Goal: Task Accomplishment & Management: Use online tool/utility

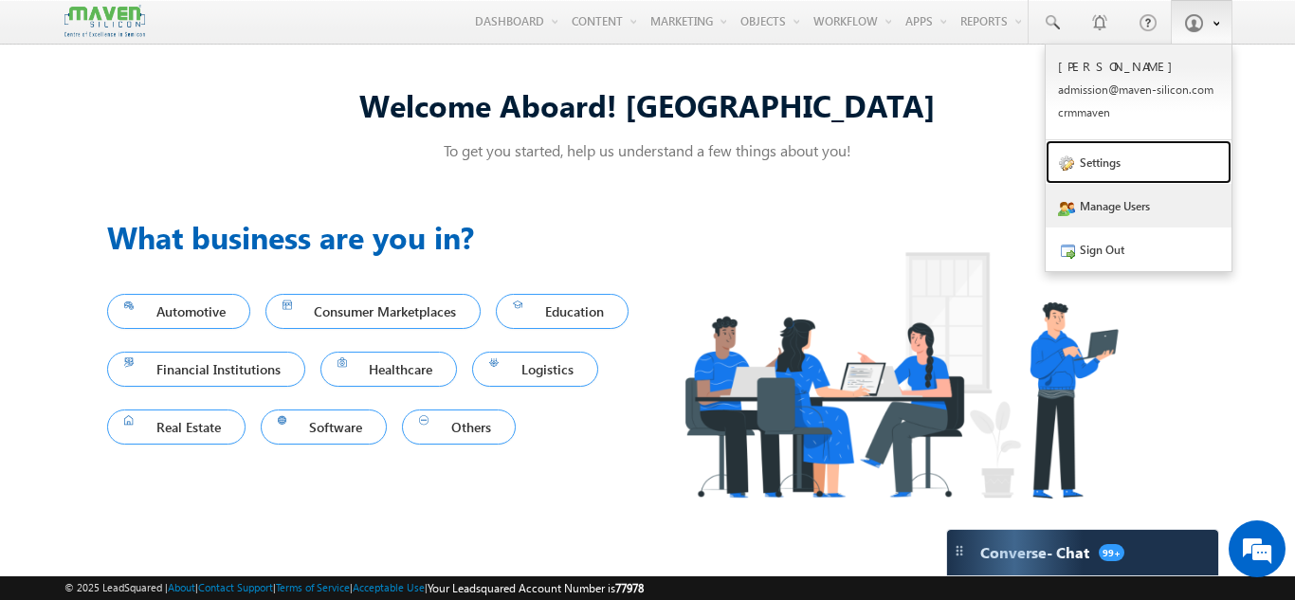
click at [1111, 168] on link "Settings" at bounding box center [1138, 162] width 186 height 44
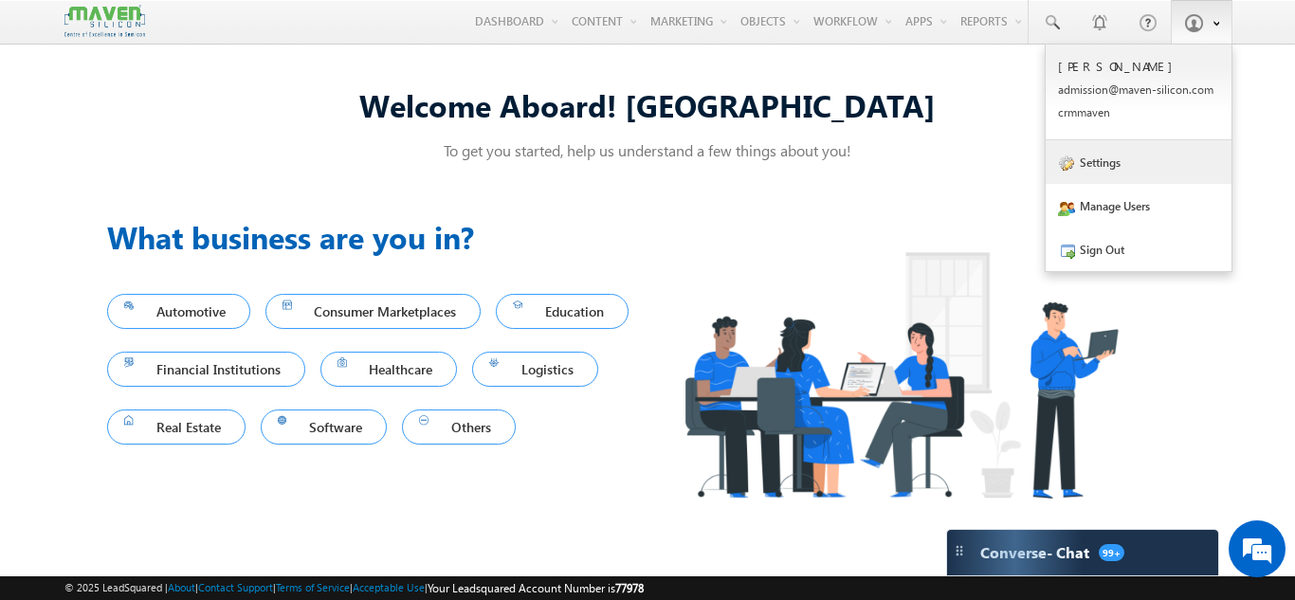
click at [1148, 167] on link "Settings" at bounding box center [1138, 162] width 186 height 44
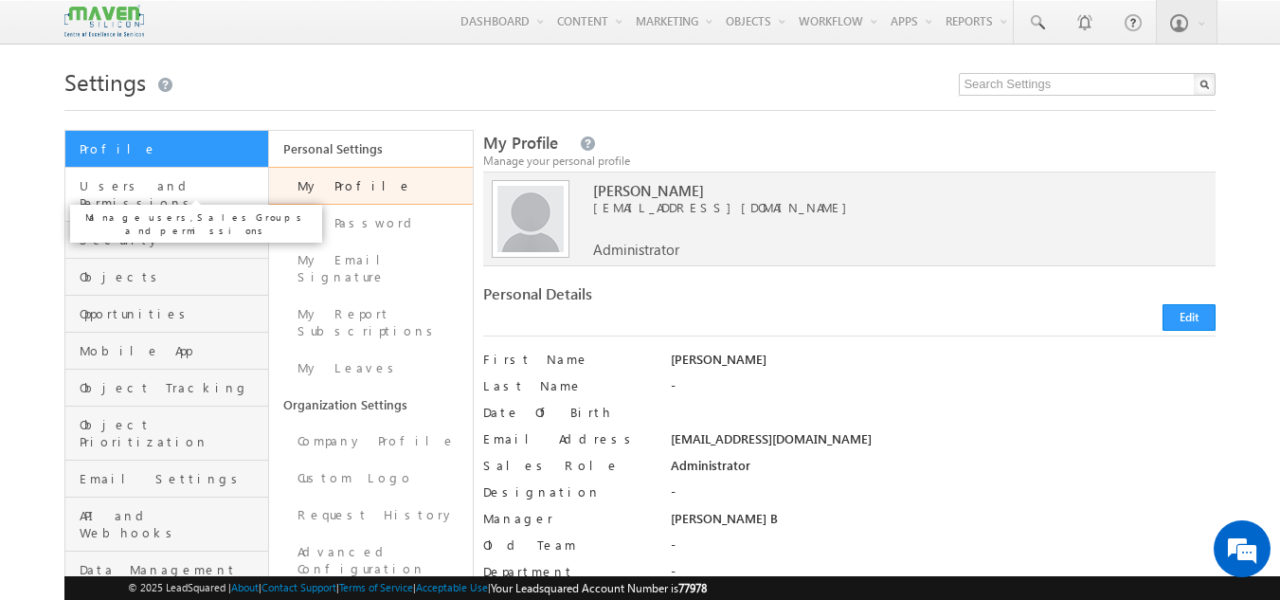
click at [142, 188] on span "Users and Permissions" at bounding box center [172, 194] width 184 height 34
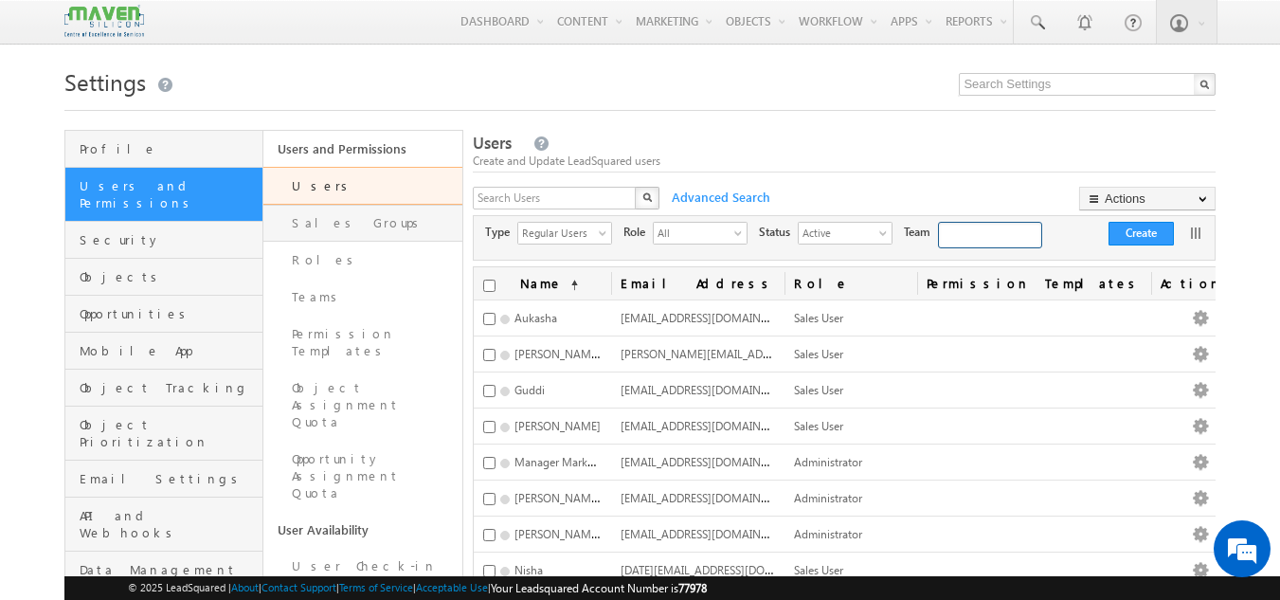
click at [364, 221] on link "Sales Groups" at bounding box center [362, 223] width 199 height 37
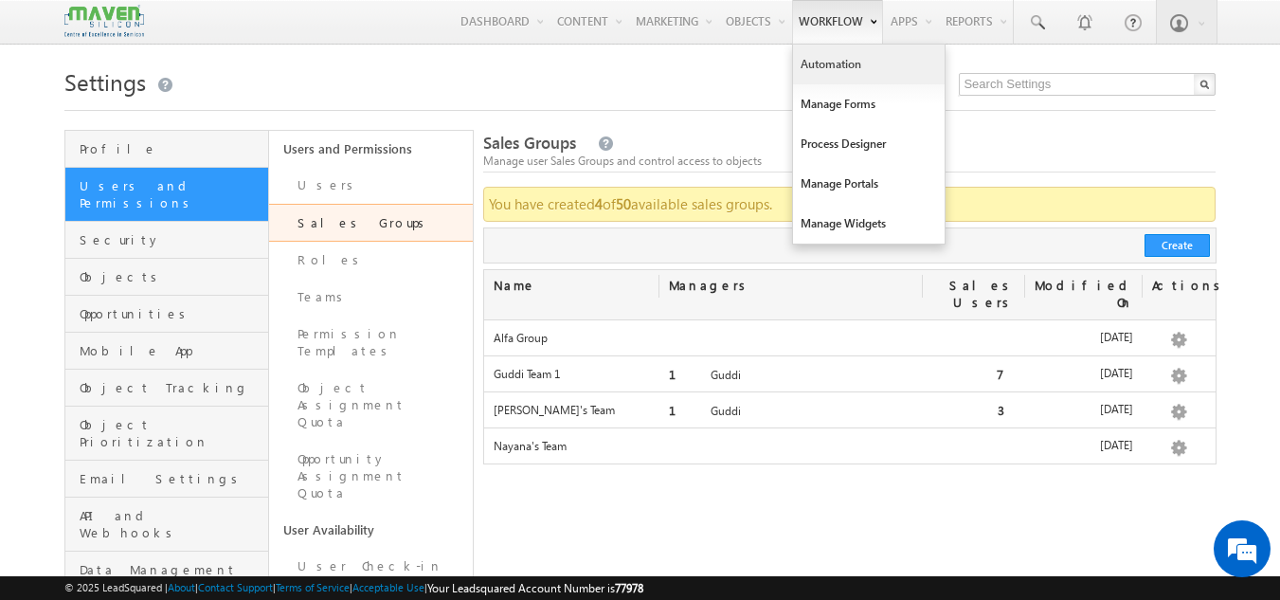
click at [856, 62] on link "Automation" at bounding box center [869, 65] width 152 height 40
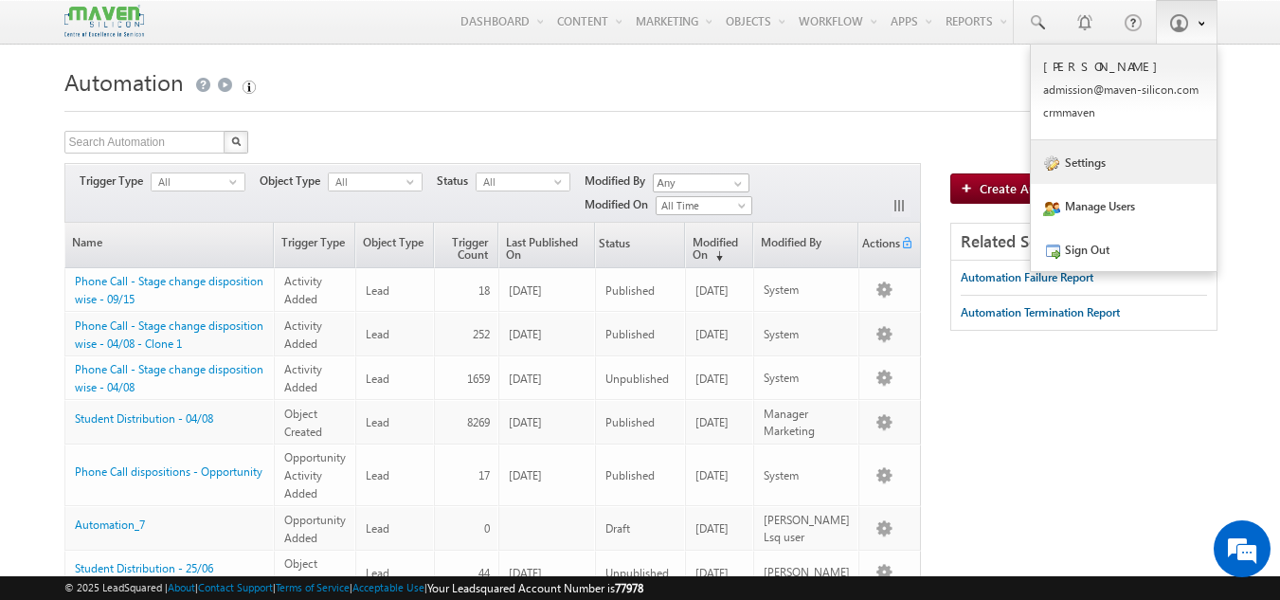
click at [1121, 169] on link "Settings" at bounding box center [1124, 162] width 186 height 44
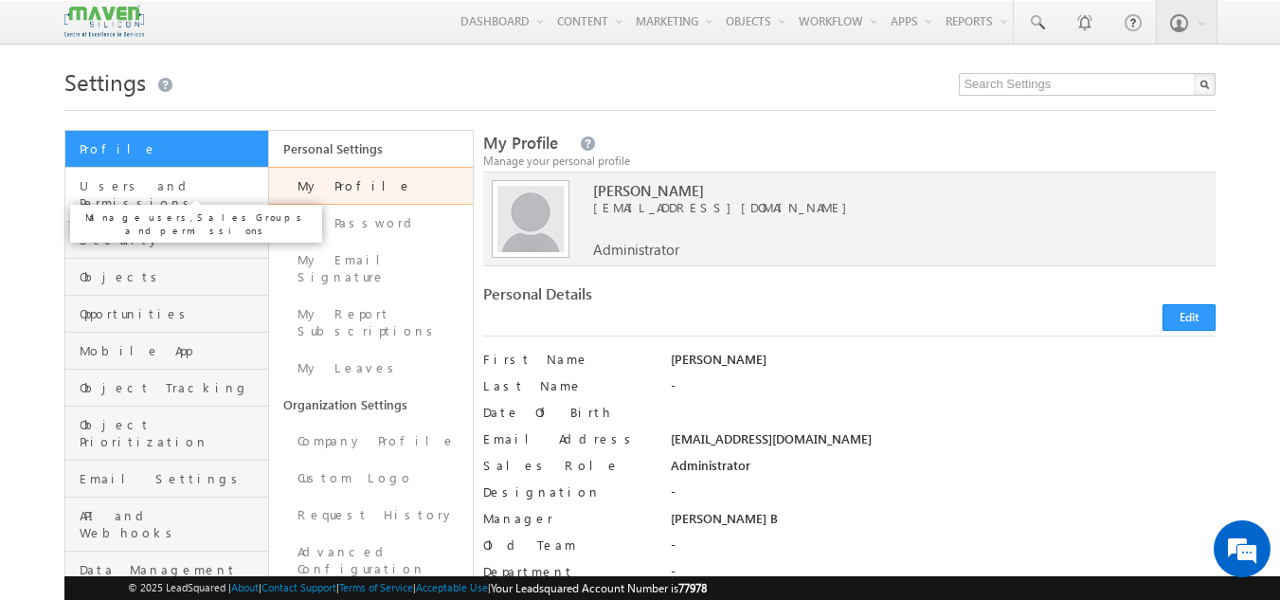
click at [122, 186] on span "Users and Permissions" at bounding box center [172, 194] width 184 height 34
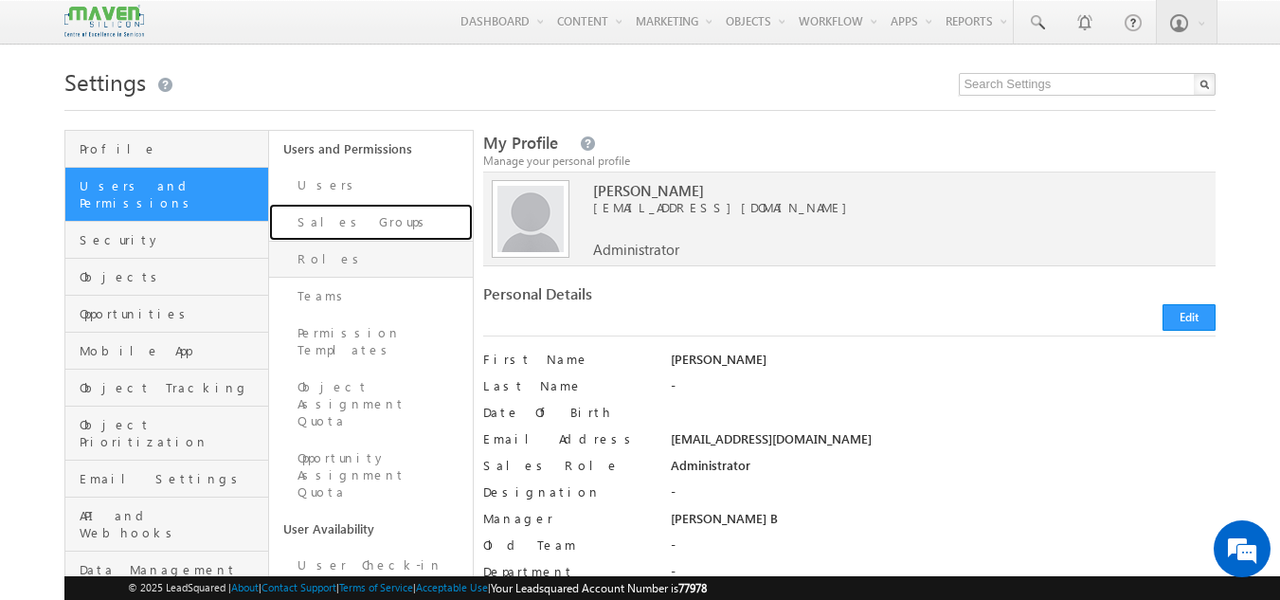
click at [338, 215] on link "Sales Groups" at bounding box center [371, 222] width 204 height 37
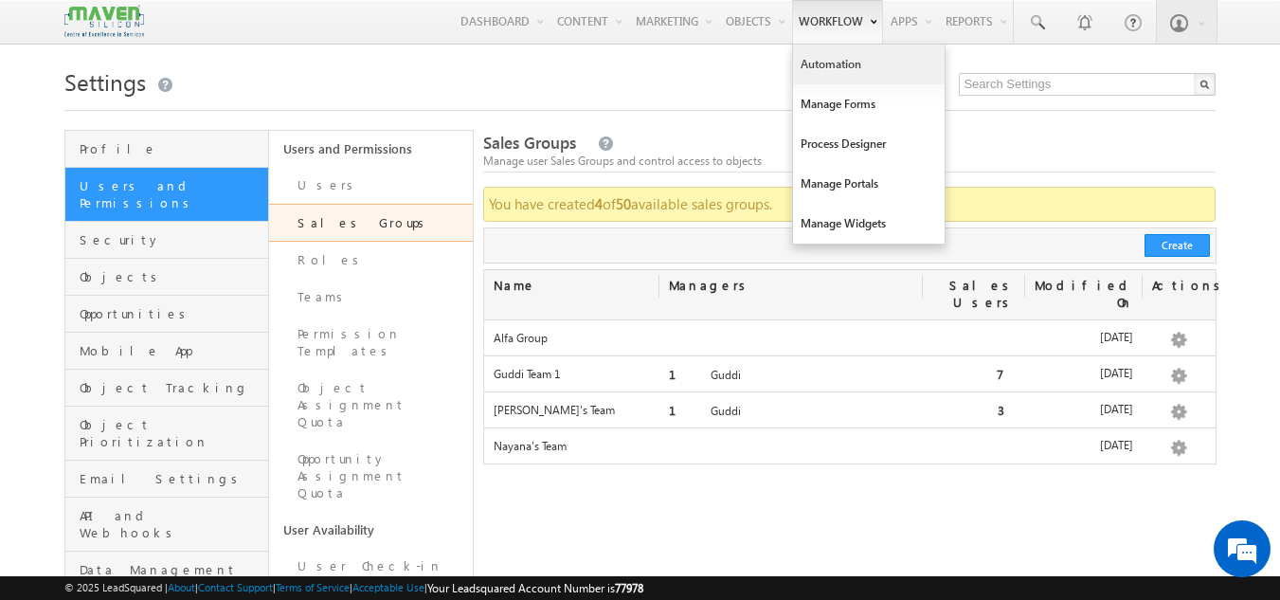
click at [858, 59] on link "Automation" at bounding box center [869, 65] width 152 height 40
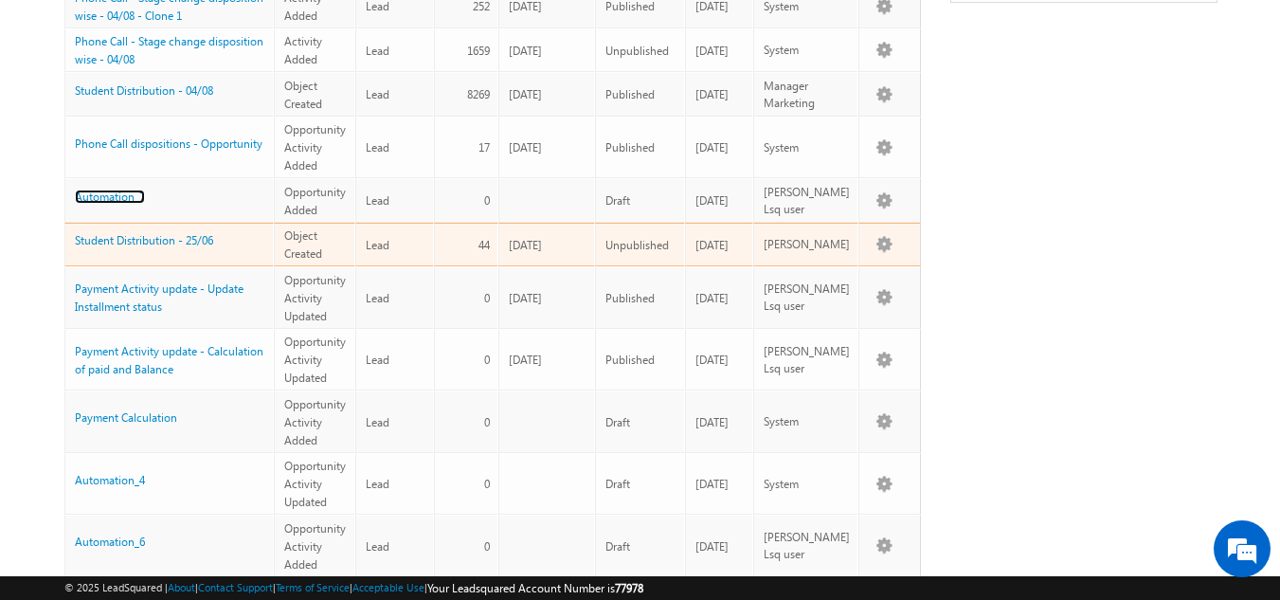
scroll to position [379, 0]
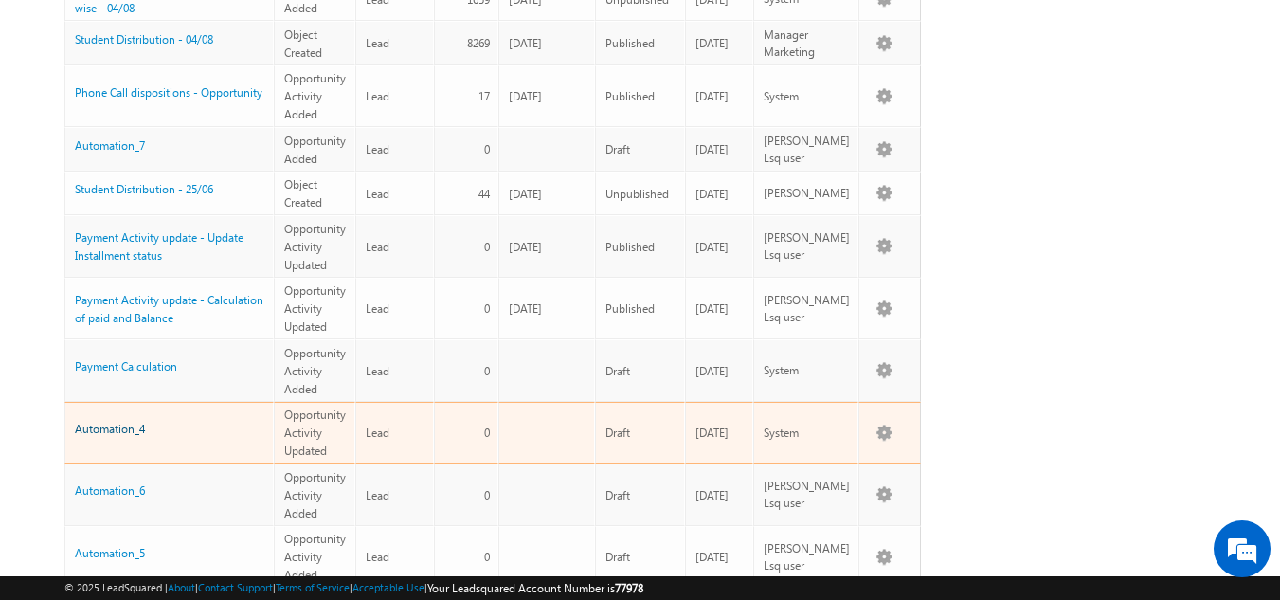
drag, startPoint x: 124, startPoint y: 392, endPoint x: 86, endPoint y: 405, distance: 39.9
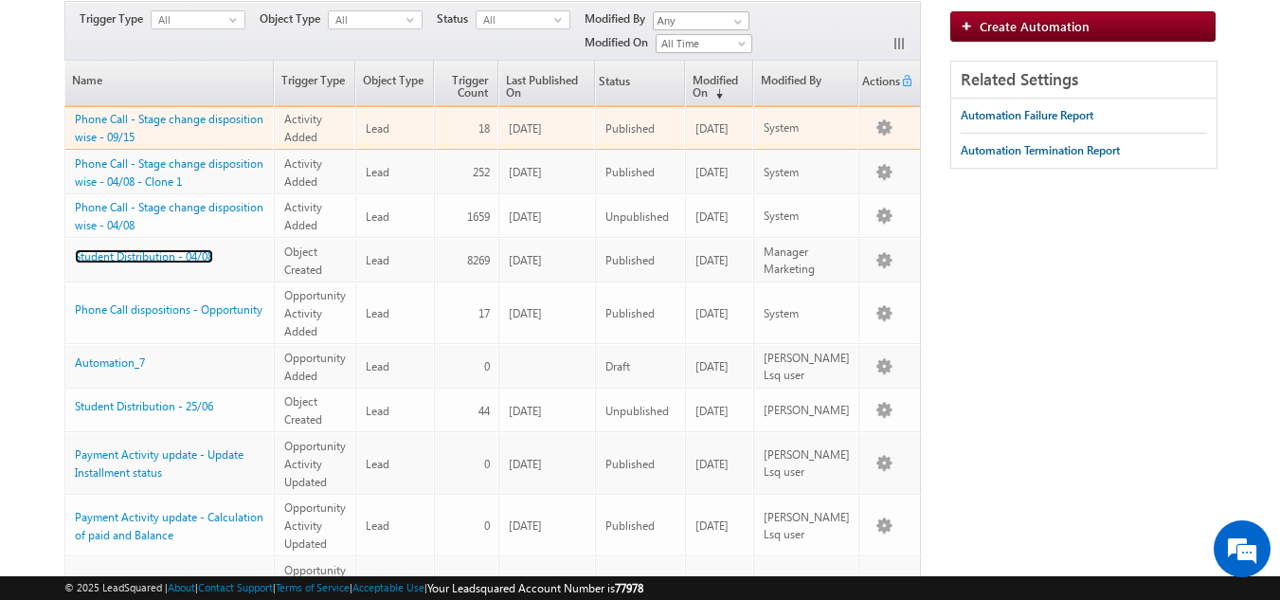
scroll to position [0, 0]
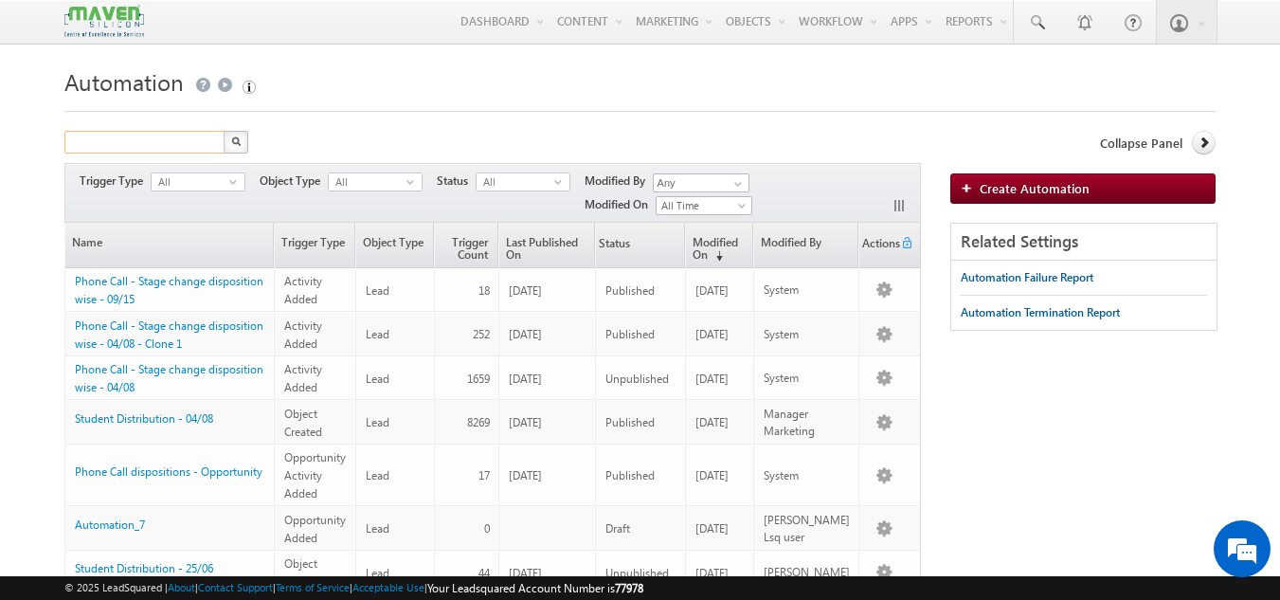
click at [153, 144] on input "text" at bounding box center [145, 142] width 162 height 23
type input "lead"
click at [224, 131] on button "button" at bounding box center [236, 142] width 25 height 23
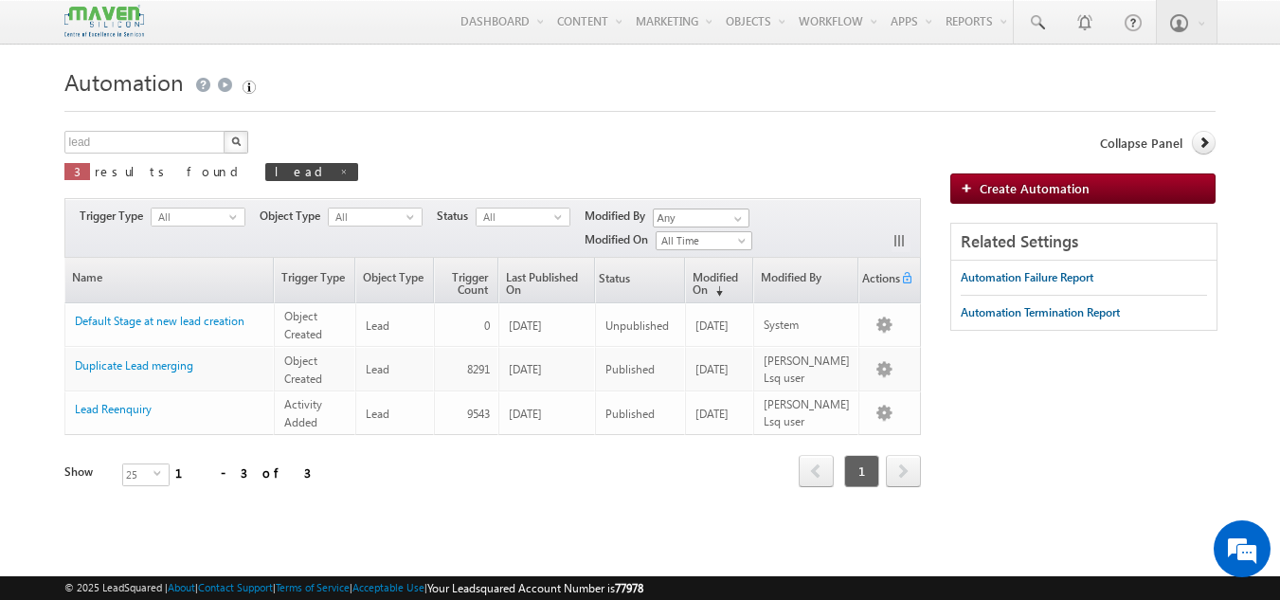
click at [117, 129] on form "Automation Create Automation lead X 3 results found lead Actions Select rows to…" at bounding box center [640, 322] width 1152 height 521
click at [118, 140] on input "lead" at bounding box center [145, 142] width 162 height 23
type input "Search Automation"
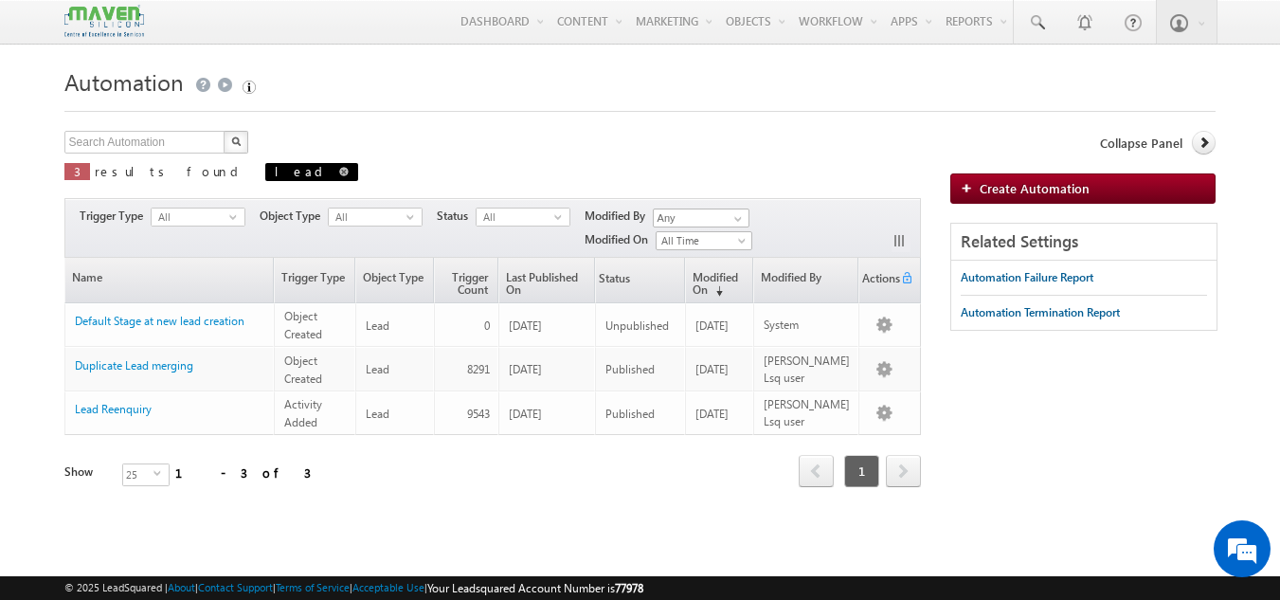
click at [265, 168] on span "lead" at bounding box center [311, 172] width 93 height 18
click at [265, 178] on span "lead" at bounding box center [311, 172] width 93 height 18
click at [339, 173] on span at bounding box center [343, 171] width 9 height 9
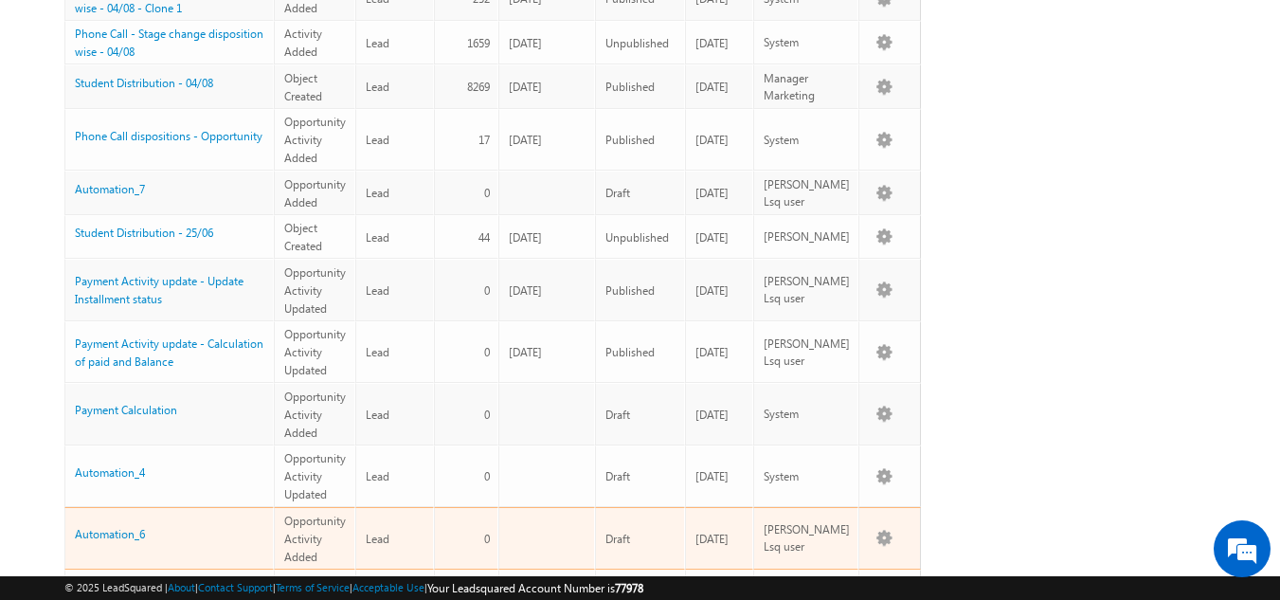
scroll to position [157, 0]
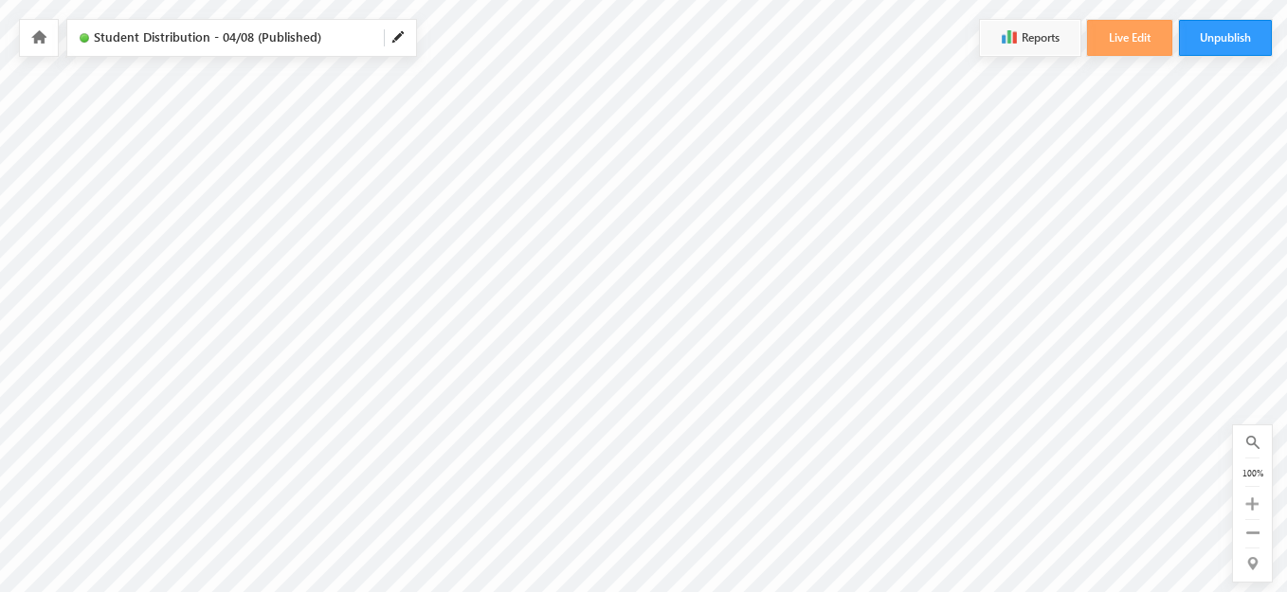
scroll to position [659, 112]
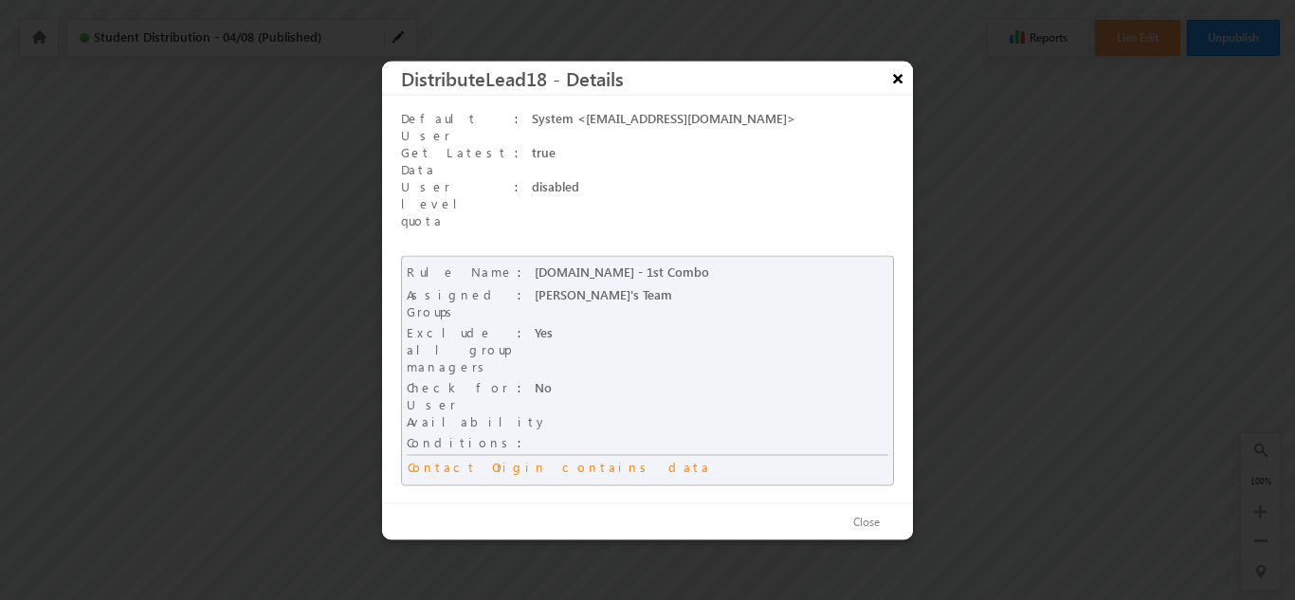
click at [910, 94] on button "×" at bounding box center [897, 77] width 30 height 33
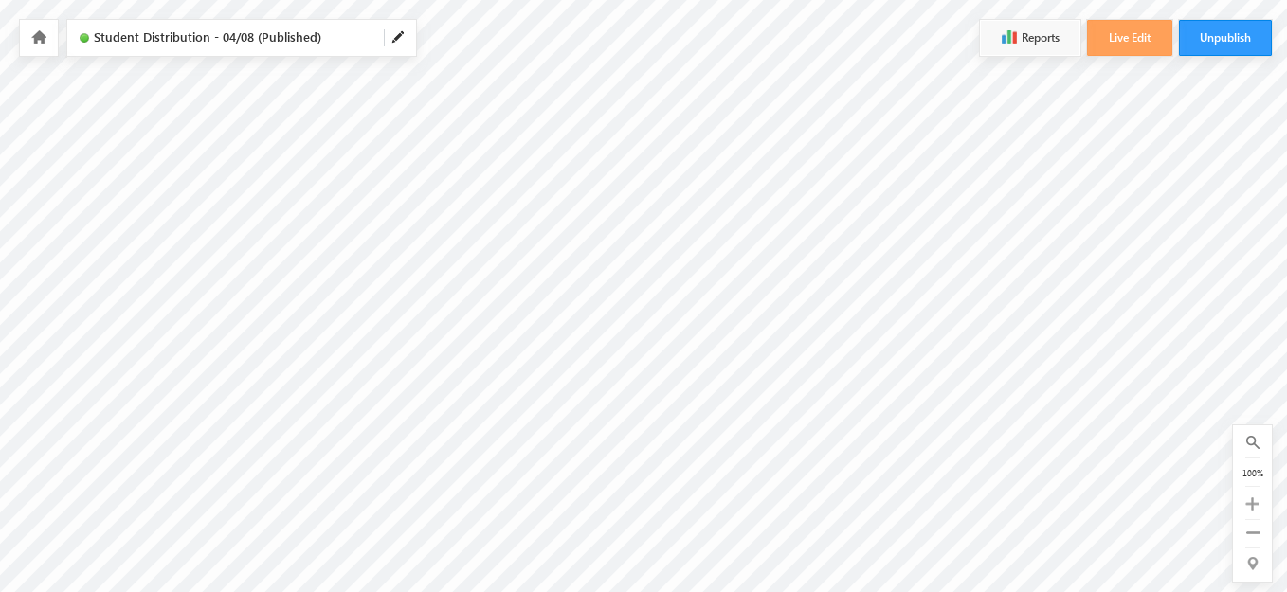
scroll to position [489, 157]
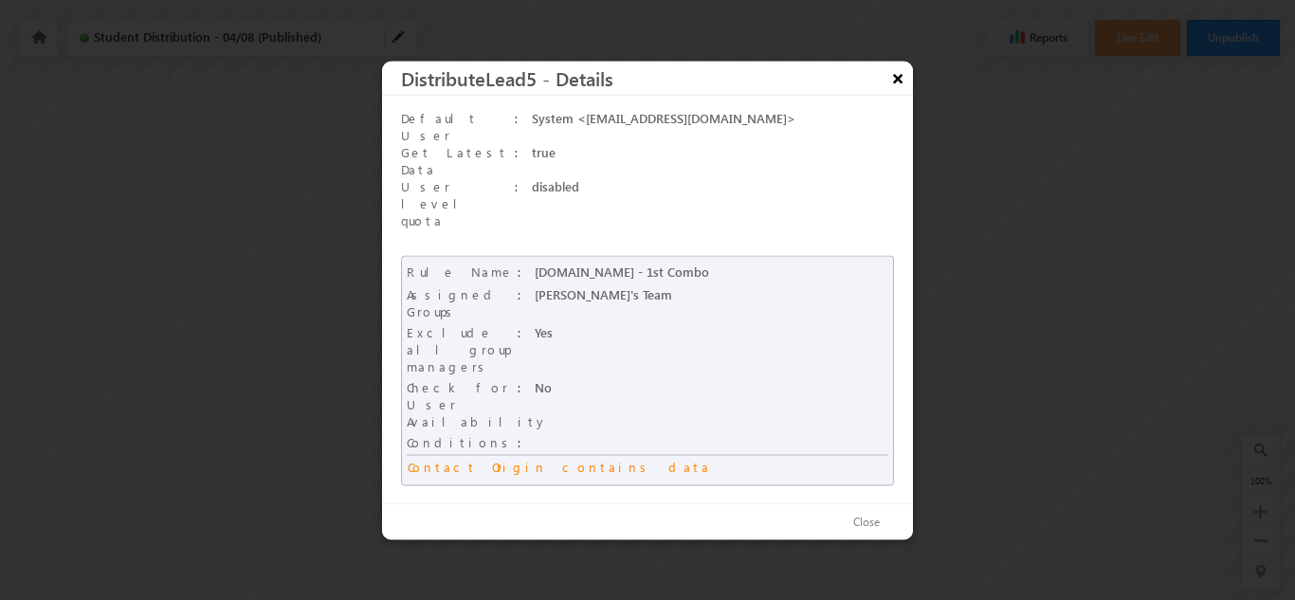
click at [897, 94] on button "×" at bounding box center [897, 77] width 30 height 33
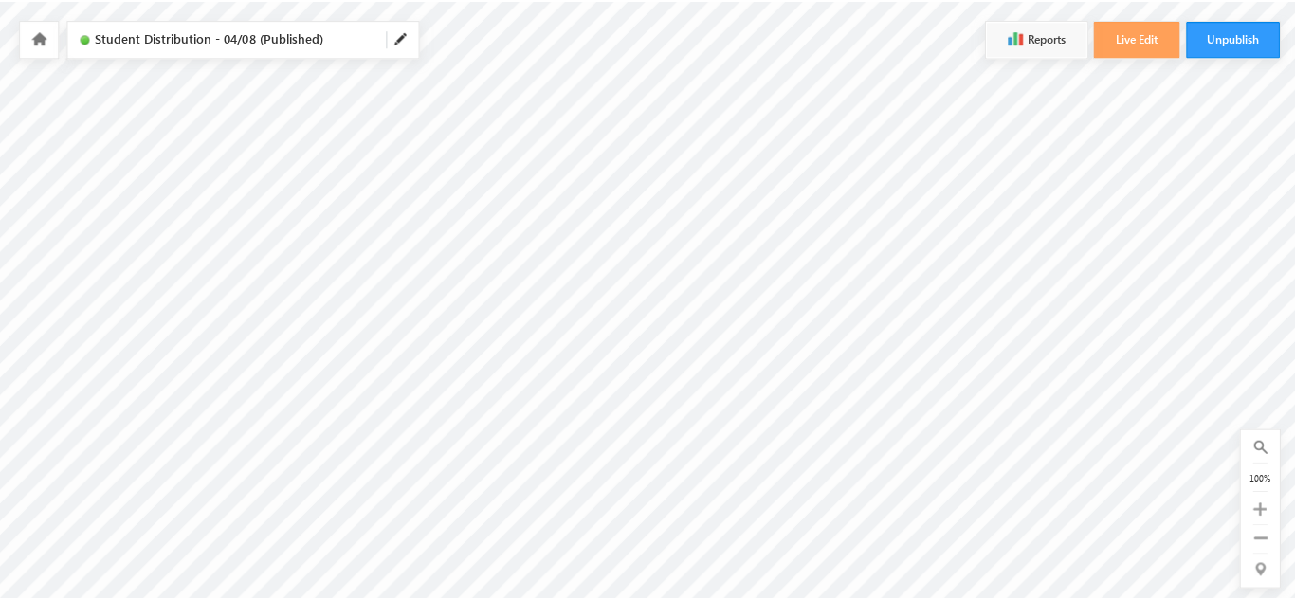
scroll to position [281, 157]
